Goal: Information Seeking & Learning: Learn about a topic

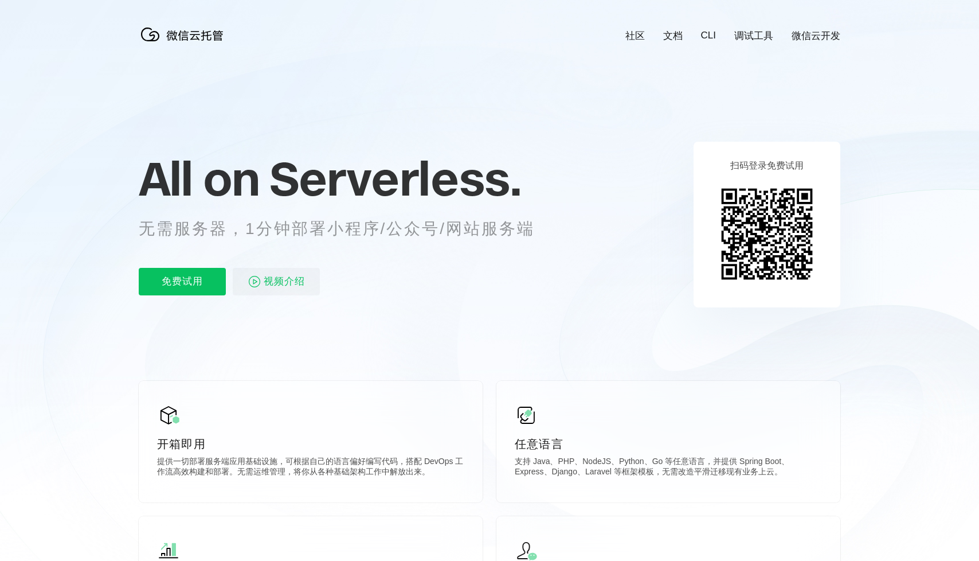
scroll to position [0, 2038]
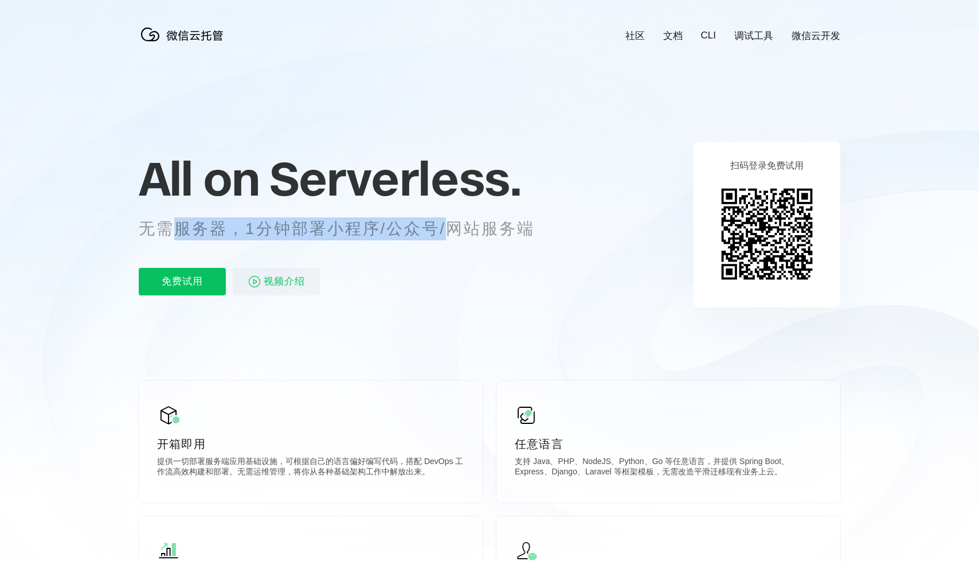
drag, startPoint x: 176, startPoint y: 226, endPoint x: 506, endPoint y: 226, distance: 329.6
click at [502, 226] on p "无需服务器，1分钟部署小程序/公众号/网站服务端" at bounding box center [347, 228] width 417 height 23
click at [506, 226] on p "无需服务器，1分钟部署小程序/公众号/网站服务端" at bounding box center [347, 228] width 417 height 23
drag, startPoint x: 370, startPoint y: 232, endPoint x: 158, endPoint y: 224, distance: 211.6
click at [160, 224] on p "无需服务器，1分钟部署小程序/公众号/网站服务端" at bounding box center [347, 228] width 417 height 23
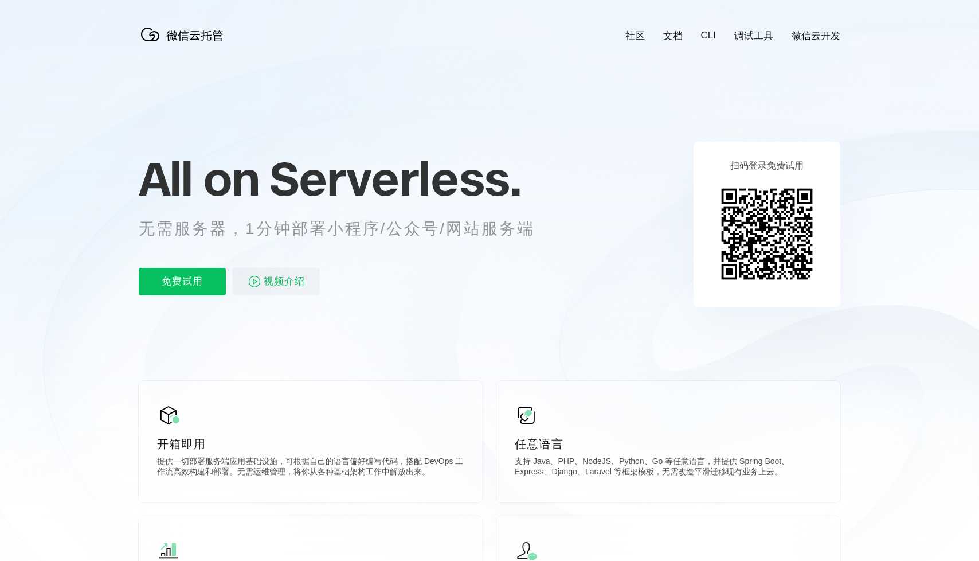
click at [196, 220] on p "无需服务器，1分钟部署小程序/公众号/网站服务端" at bounding box center [347, 228] width 417 height 23
drag, startPoint x: 403, startPoint y: 221, endPoint x: 501, endPoint y: 221, distance: 98.0
click at [478, 221] on p "无需服务器，1分钟部署小程序/公众号/网站服务端" at bounding box center [347, 228] width 417 height 23
click at [501, 221] on p "无需服务器，1分钟部署小程序/公众号/网站服务端" at bounding box center [347, 228] width 417 height 23
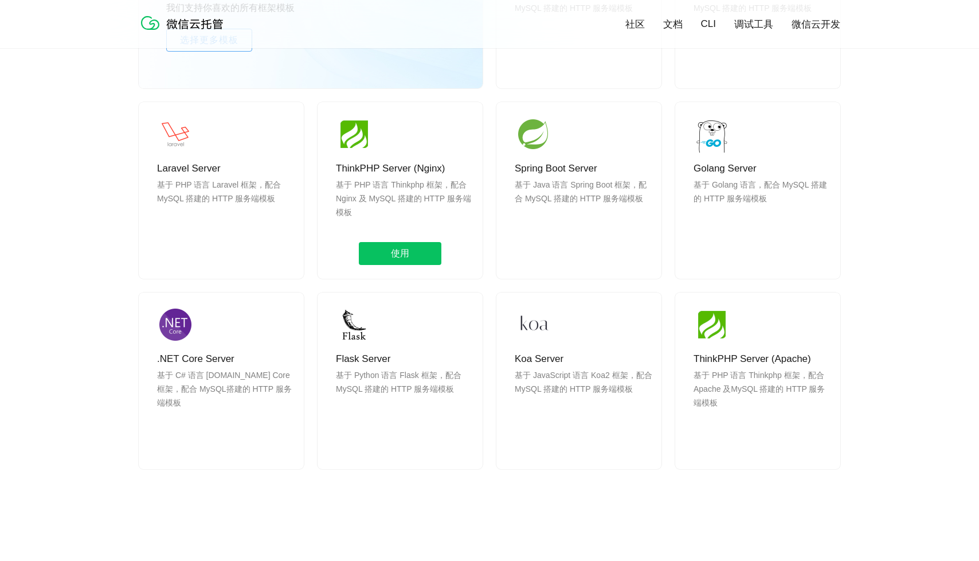
scroll to position [956, 0]
